Goal: Purchase product/service

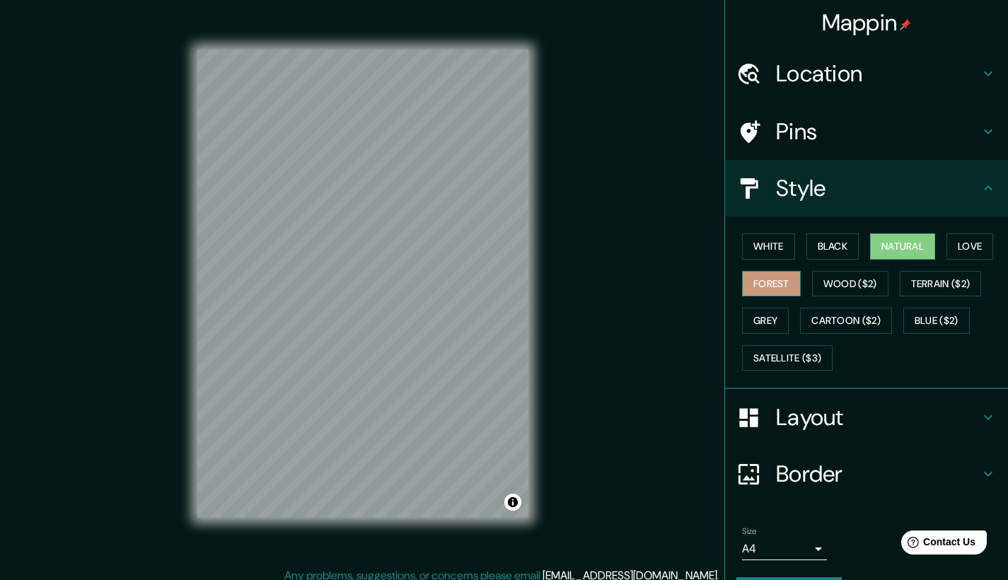
click at [774, 276] on button "Forest" at bounding box center [771, 284] width 59 height 26
drag, startPoint x: 765, startPoint y: 246, endPoint x: 671, endPoint y: 270, distance: 97.8
click at [765, 246] on button "White" at bounding box center [768, 246] width 53 height 26
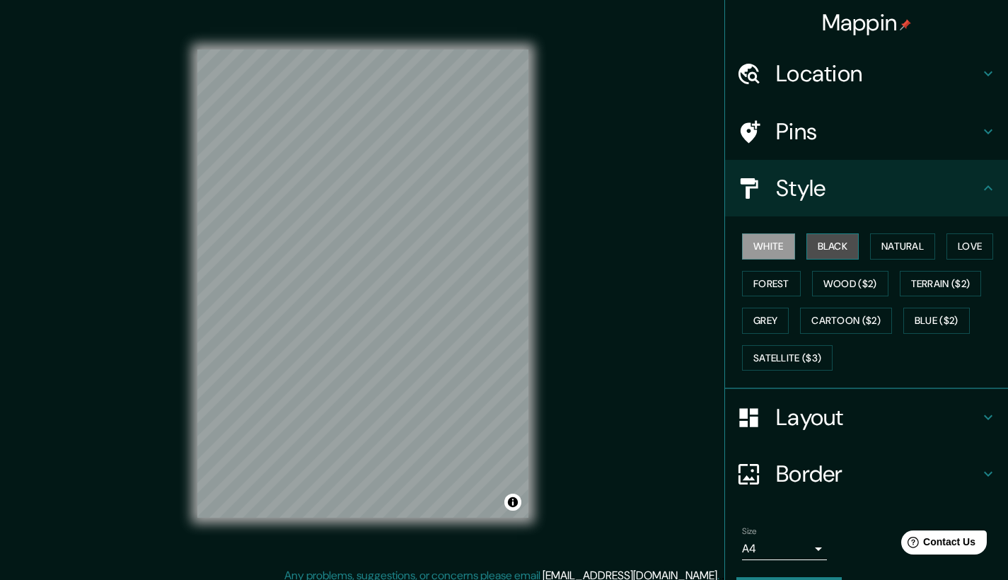
click at [813, 245] on button "Black" at bounding box center [832, 246] width 53 height 26
drag, startPoint x: 917, startPoint y: 250, endPoint x: 902, endPoint y: 248, distance: 15.0
click at [916, 249] on button "Natural" at bounding box center [902, 246] width 65 height 26
click at [762, 240] on button "White" at bounding box center [768, 246] width 53 height 26
click at [839, 316] on button "Cartoon ($2)" at bounding box center [846, 321] width 92 height 26
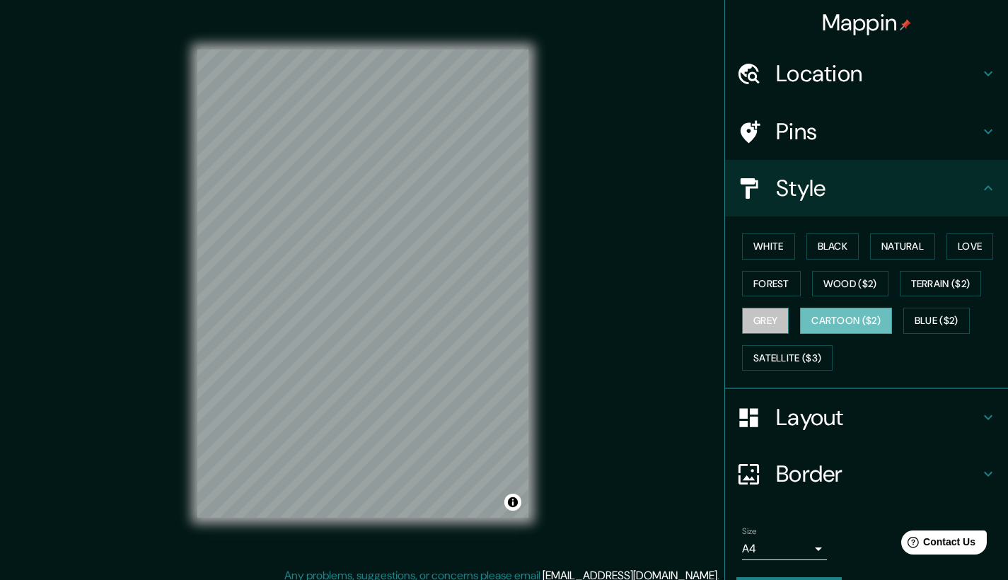
click at [754, 312] on button "Grey" at bounding box center [765, 321] width 47 height 26
click at [823, 320] on button "Cartoon ($2)" at bounding box center [846, 321] width 92 height 26
click at [770, 308] on button "Grey" at bounding box center [765, 321] width 47 height 26
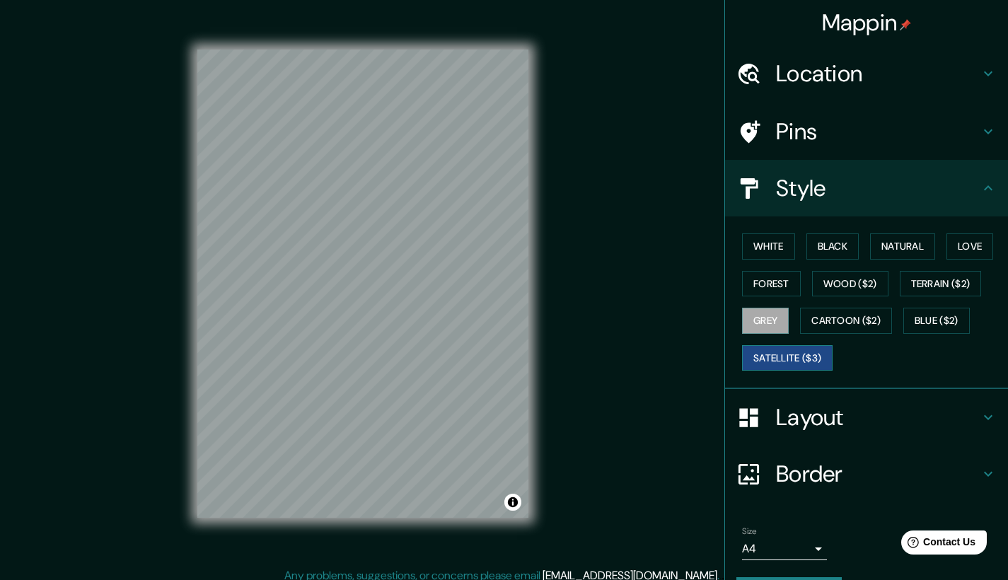
click at [796, 363] on button "Satellite ($3)" at bounding box center [787, 358] width 91 height 26
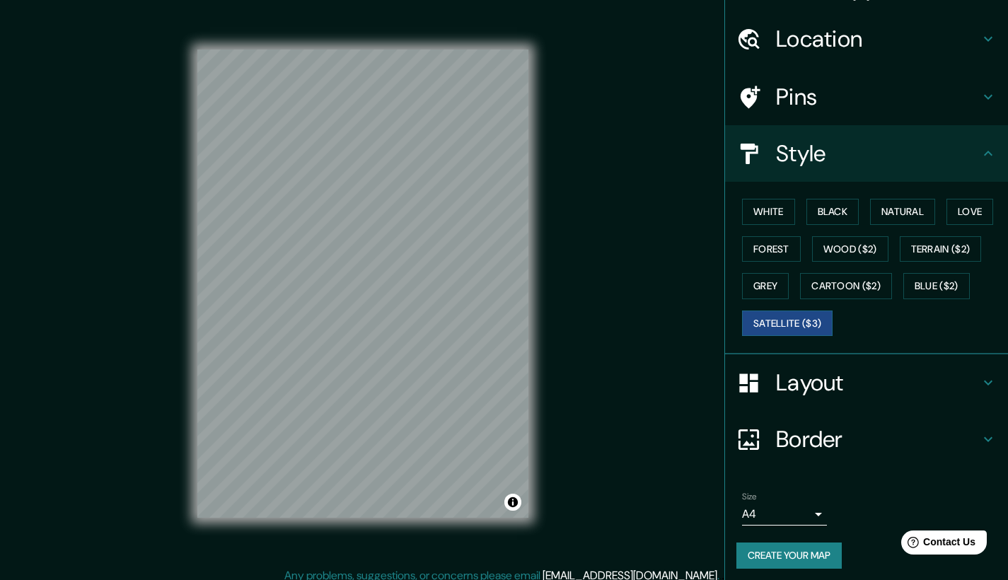
scroll to position [10, 0]
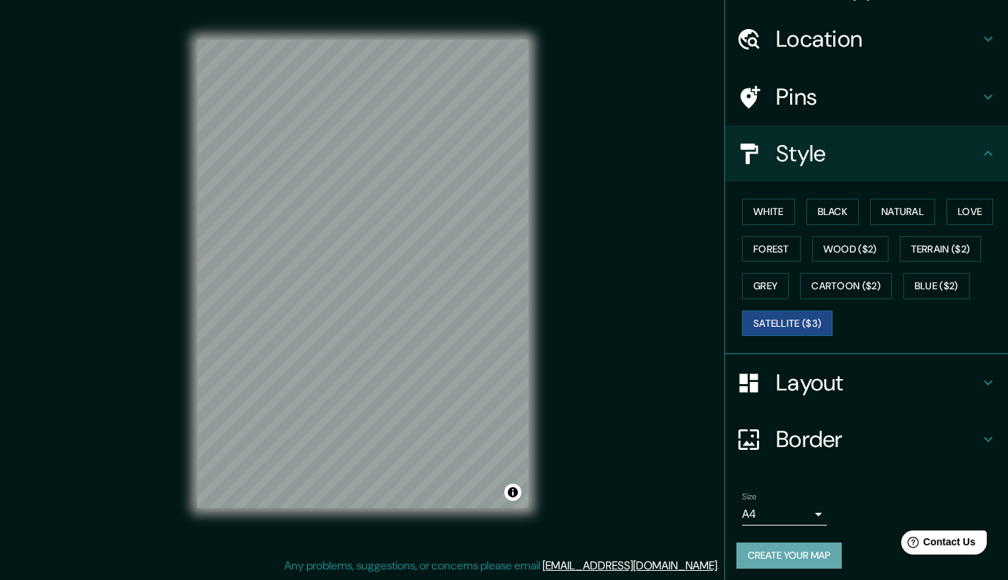
click at [790, 555] on button "Create your map" at bounding box center [788, 555] width 105 height 26
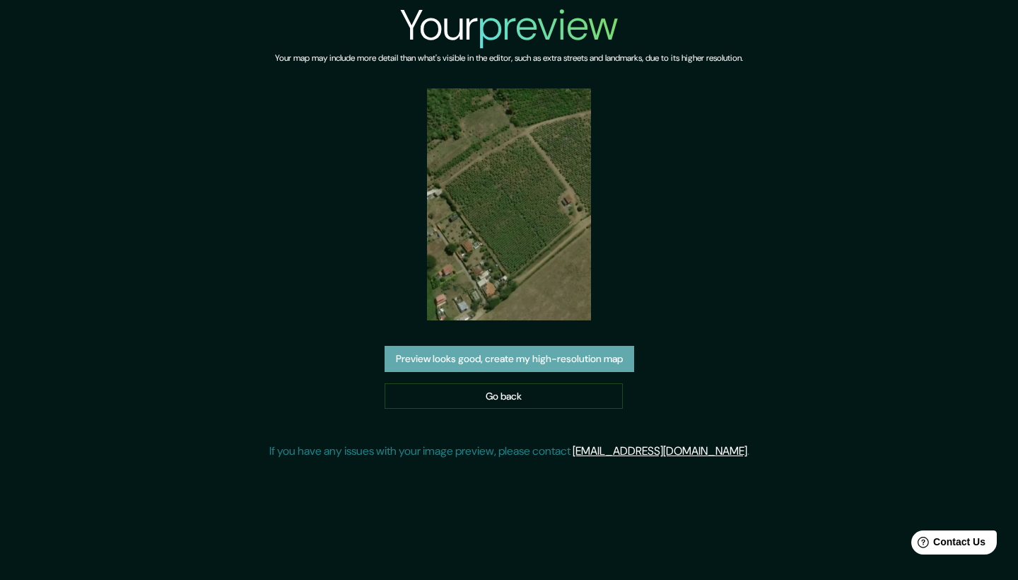
click at [415, 358] on button "Preview looks good, create my high-resolution map" at bounding box center [510, 359] width 250 height 26
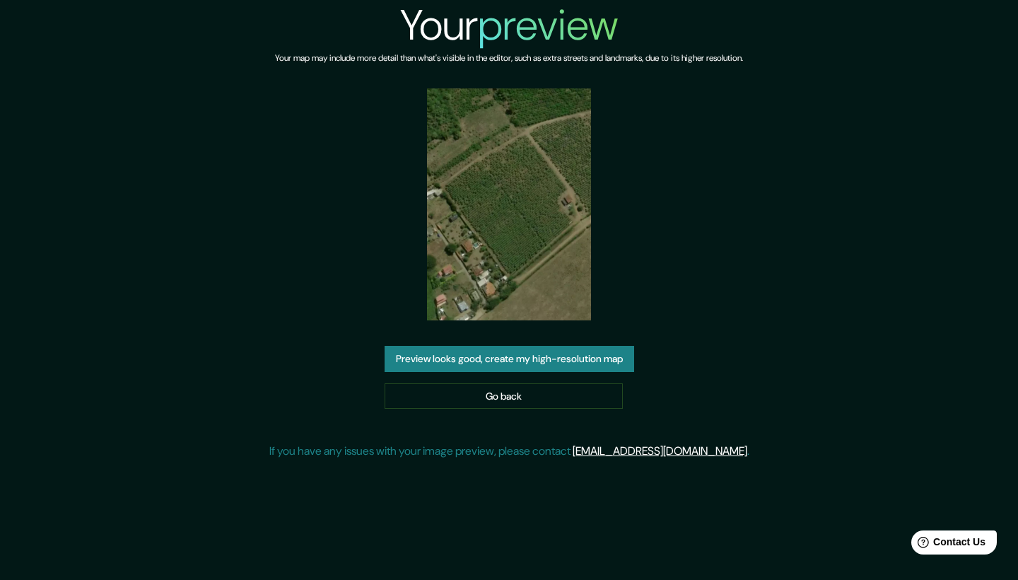
click at [456, 161] on img at bounding box center [509, 204] width 164 height 232
drag, startPoint x: 562, startPoint y: 363, endPoint x: 578, endPoint y: 365, distance: 16.4
click at [564, 362] on button "Preview looks good, create my high-resolution map" at bounding box center [510, 359] width 250 height 26
